Goal: Task Accomplishment & Management: Use online tool/utility

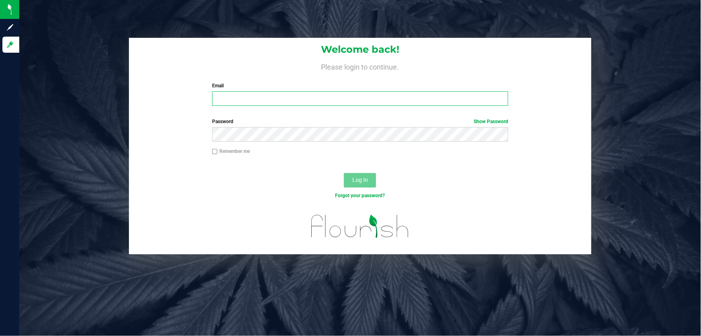
click at [269, 102] on input "Email" at bounding box center [360, 98] width 297 height 14
type input "[EMAIL_ADDRESS][DOMAIN_NAME]"
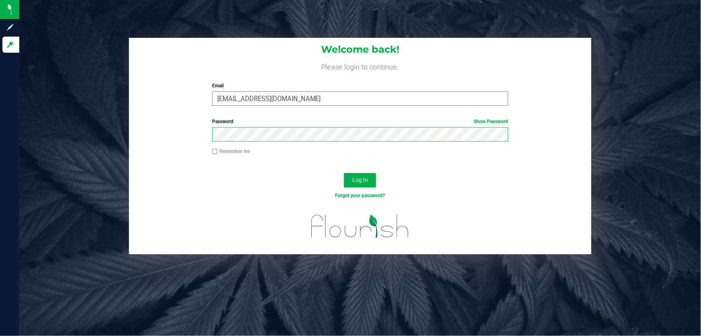
click at [344, 173] on button "Log In" at bounding box center [360, 180] width 32 height 14
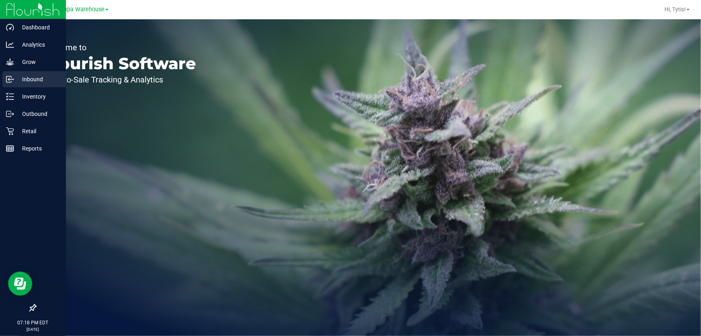
click at [24, 77] on p "Inbound" at bounding box center [38, 79] width 48 height 10
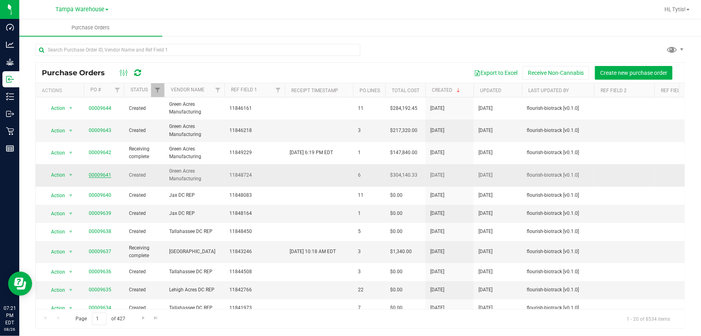
click at [106, 174] on link "00009641" at bounding box center [100, 175] width 23 height 6
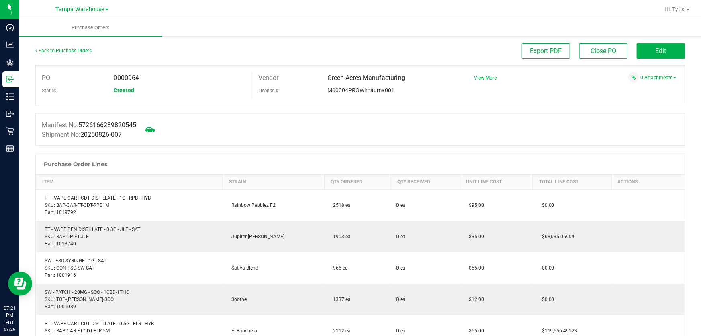
click at [73, 57] on div "Back to Purchase Orders" at bounding box center [116, 50] width 162 height 14
click at [73, 53] on div "Back to Purchase Orders" at bounding box center [116, 50] width 162 height 14
click at [73, 52] on link "Back to Purchase Orders" at bounding box center [63, 51] width 56 height 6
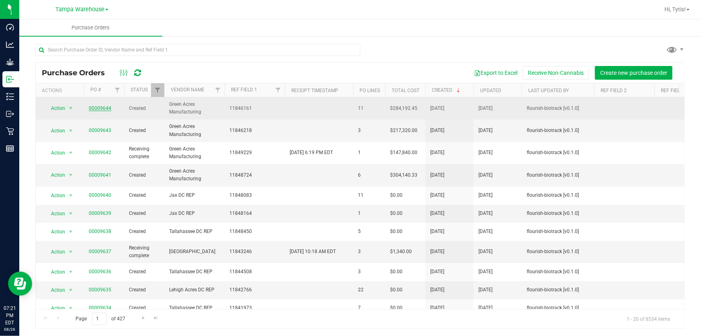
click at [94, 108] on link "00009644" at bounding box center [100, 108] width 23 height 6
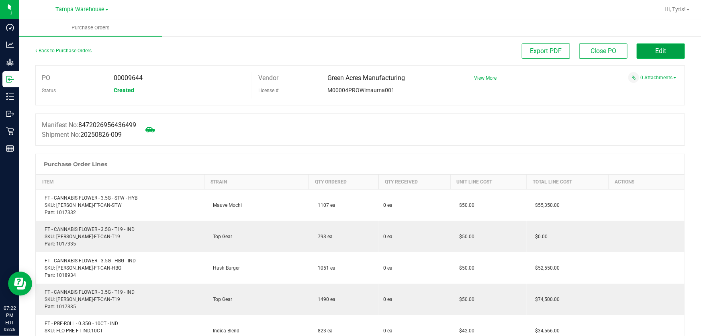
click at [678, 54] on button "Edit" at bounding box center [661, 50] width 48 height 15
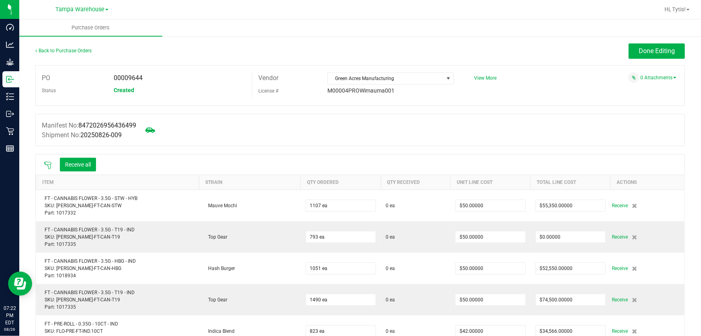
click at [50, 164] on icon at bounding box center [48, 165] width 8 height 8
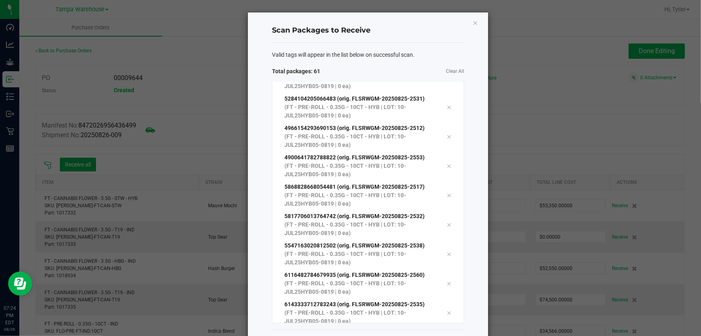
scroll to position [33, 0]
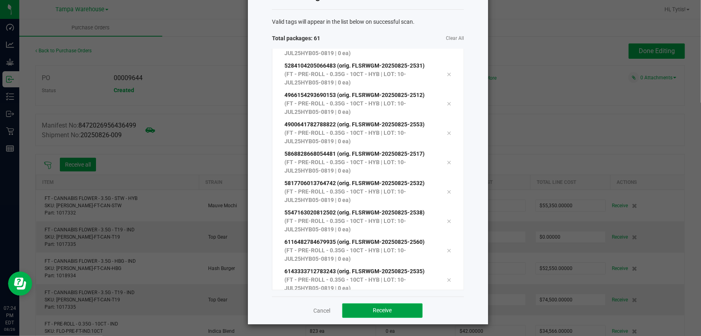
click at [387, 305] on button "Receive" at bounding box center [382, 310] width 80 height 14
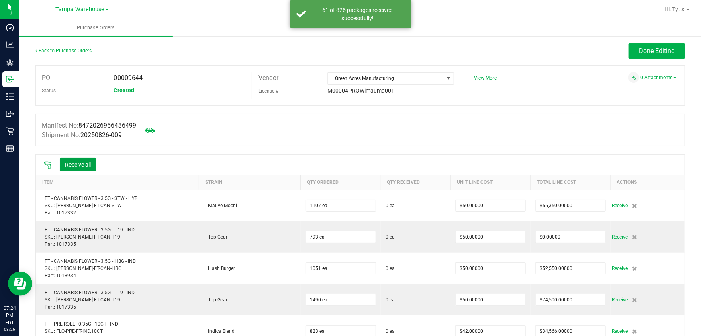
click at [87, 165] on button "Receive all" at bounding box center [78, 165] width 36 height 14
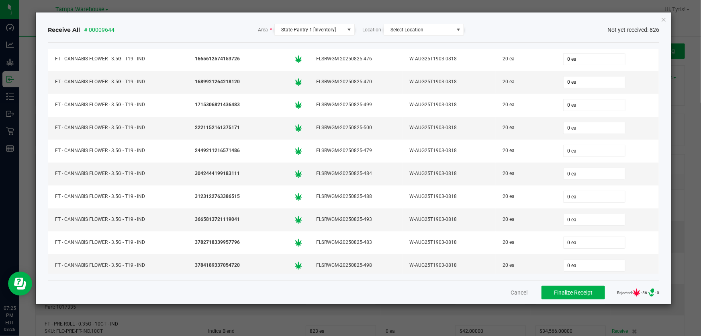
scroll to position [11498, 0]
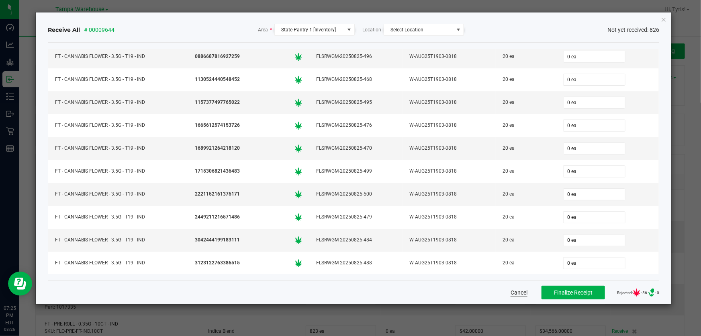
click at [518, 294] on button "Cancel" at bounding box center [519, 292] width 17 height 8
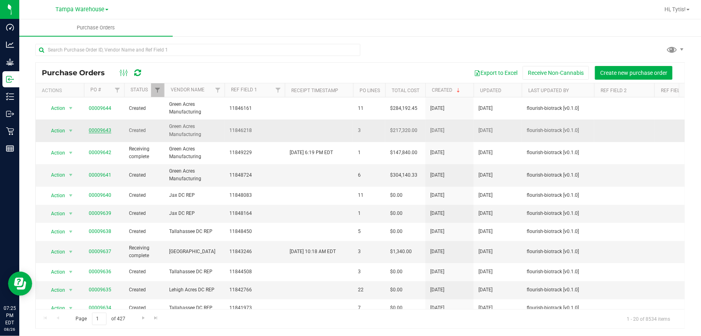
click at [109, 131] on link "00009643" at bounding box center [100, 130] width 23 height 6
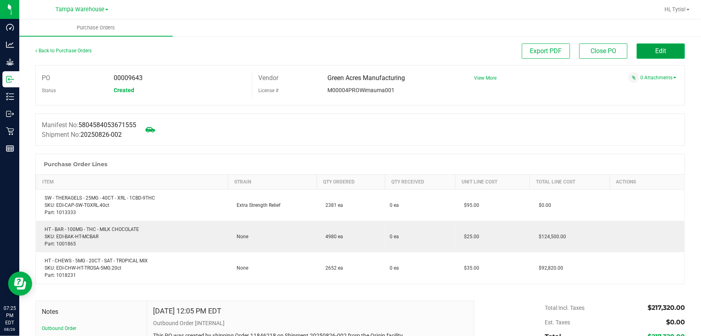
click at [647, 48] on button "Edit" at bounding box center [661, 50] width 48 height 15
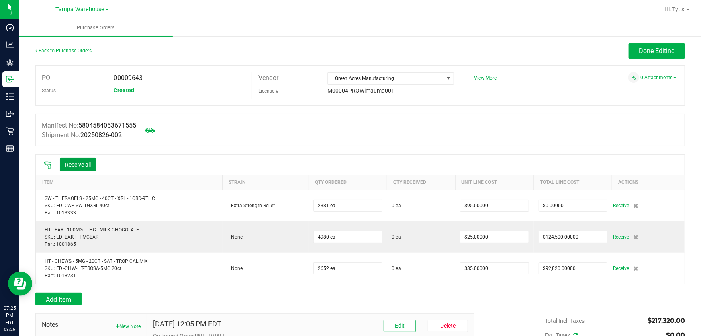
click at [95, 169] on button "Receive all" at bounding box center [78, 165] width 36 height 14
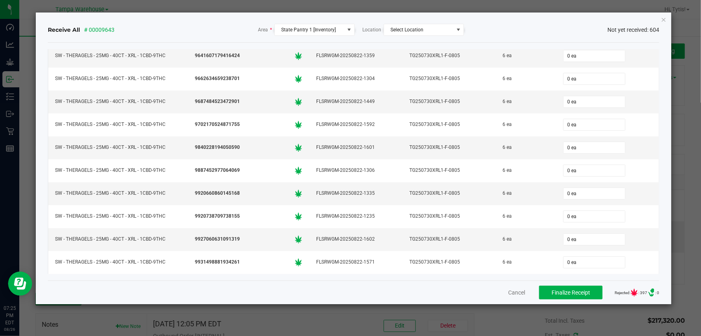
scroll to position [146, 0]
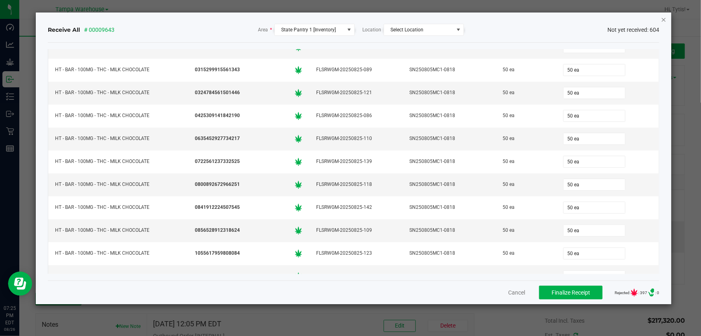
click at [661, 17] on icon "Close" at bounding box center [664, 19] width 6 height 10
